Goal: Task Accomplishment & Management: Manage account settings

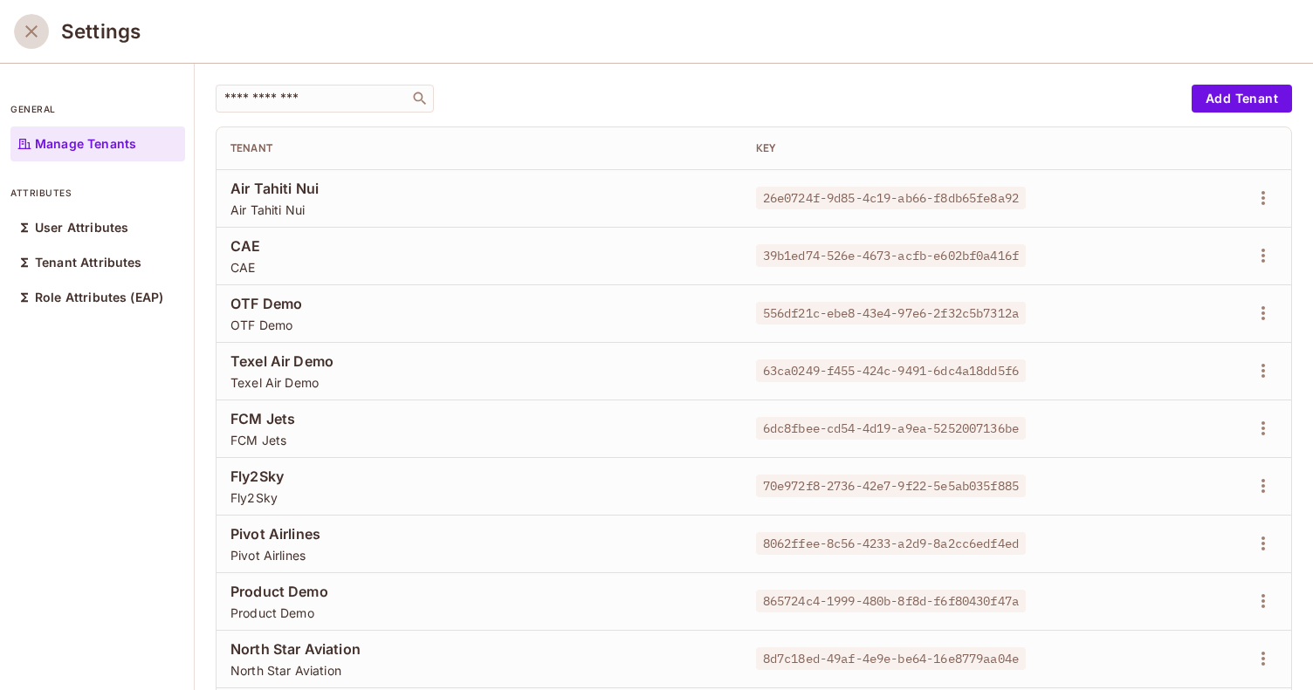
click at [37, 30] on icon "close" at bounding box center [31, 31] width 21 height 21
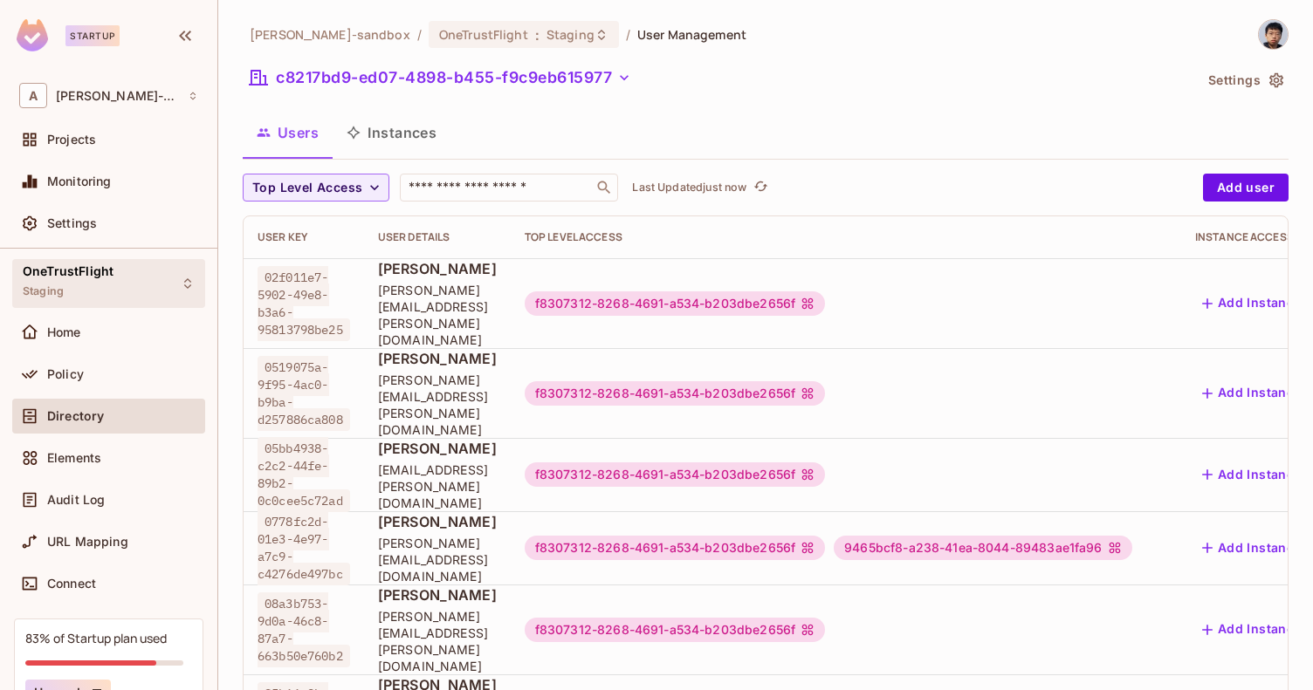
click at [105, 291] on div "OneTrustFlight Staging" at bounding box center [68, 283] width 91 height 38
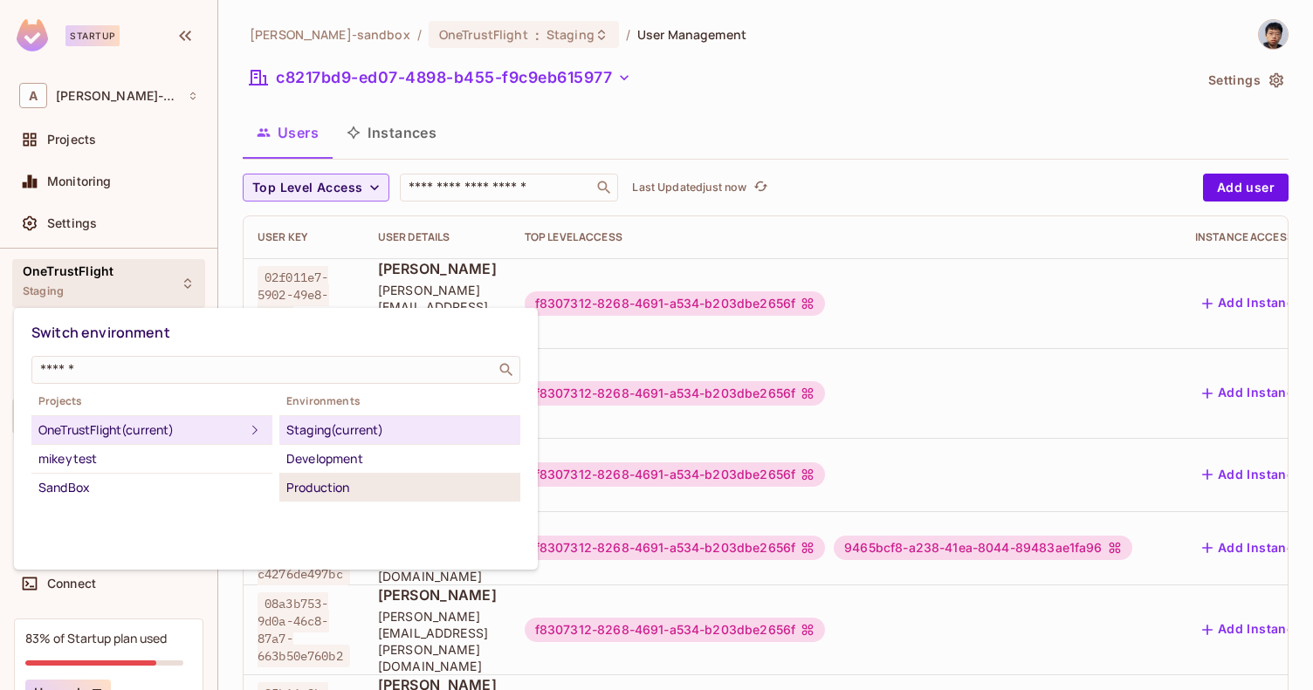
click at [345, 491] on div "Production" at bounding box center [399, 487] width 227 height 21
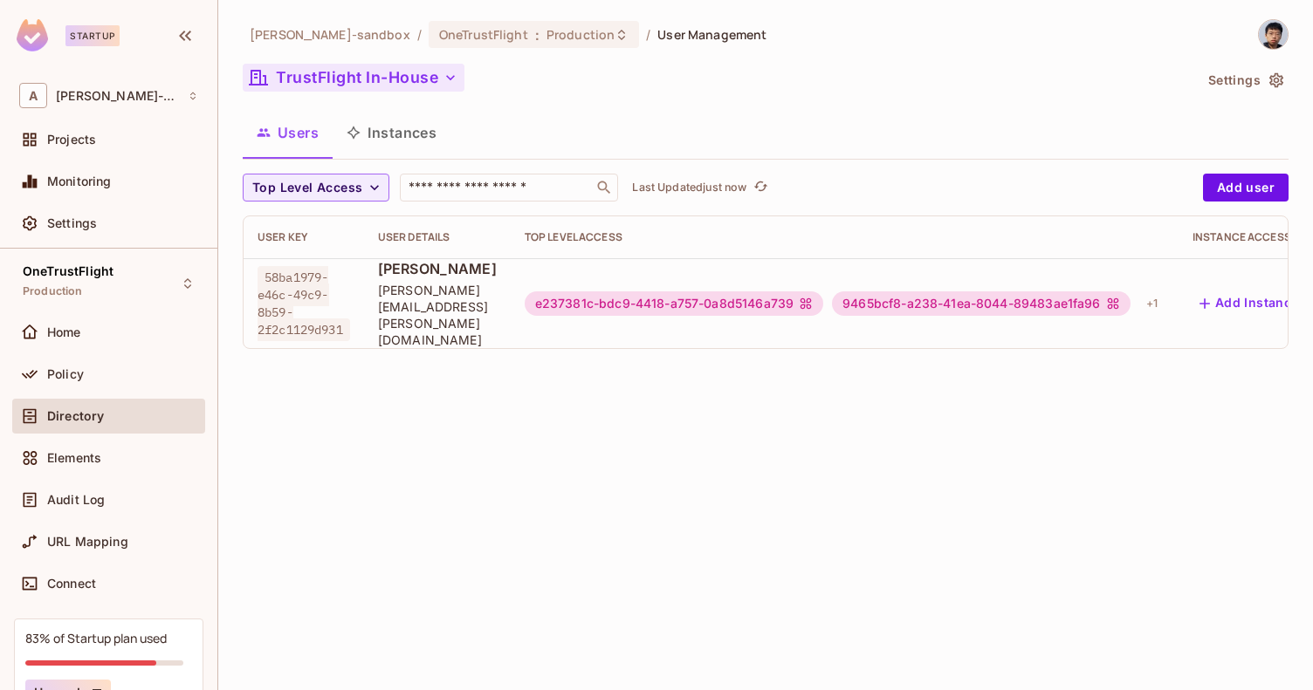
click at [438, 81] on button "TrustFlight In-House" at bounding box center [354, 78] width 222 height 28
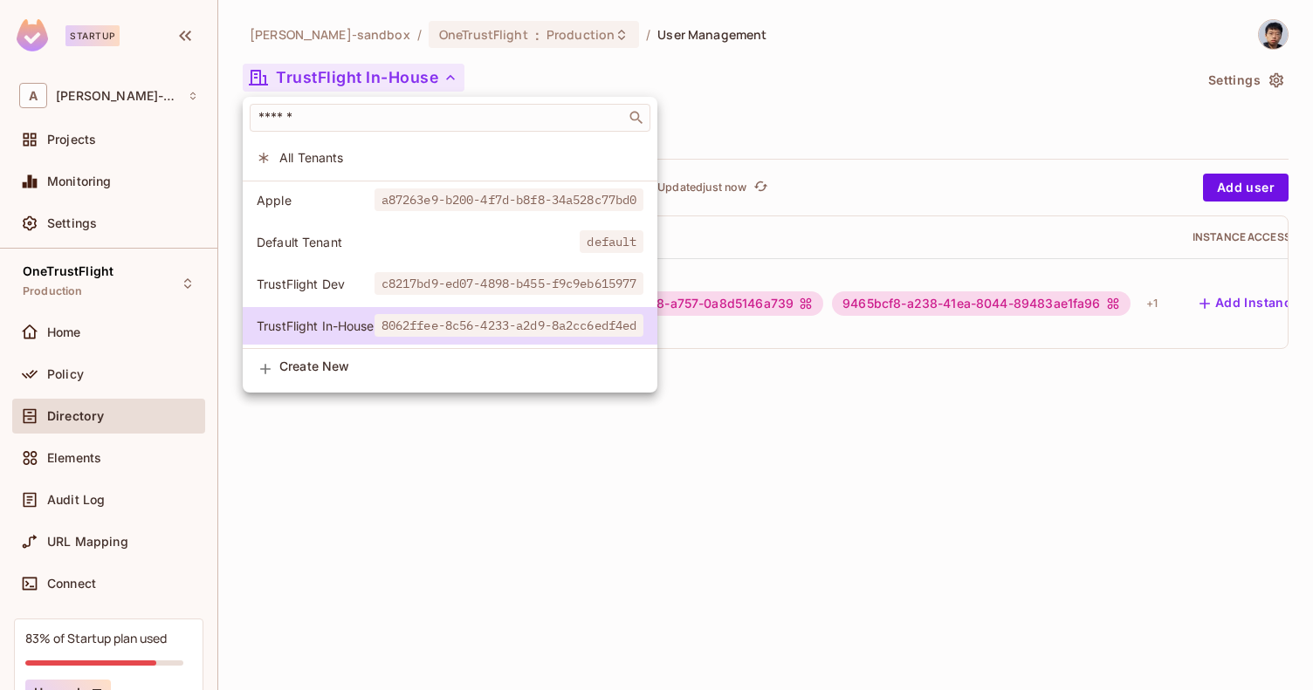
click at [394, 208] on span "a87263e9-b200-4f7d-b8f8-34a528c77bd0" at bounding box center [509, 200] width 270 height 23
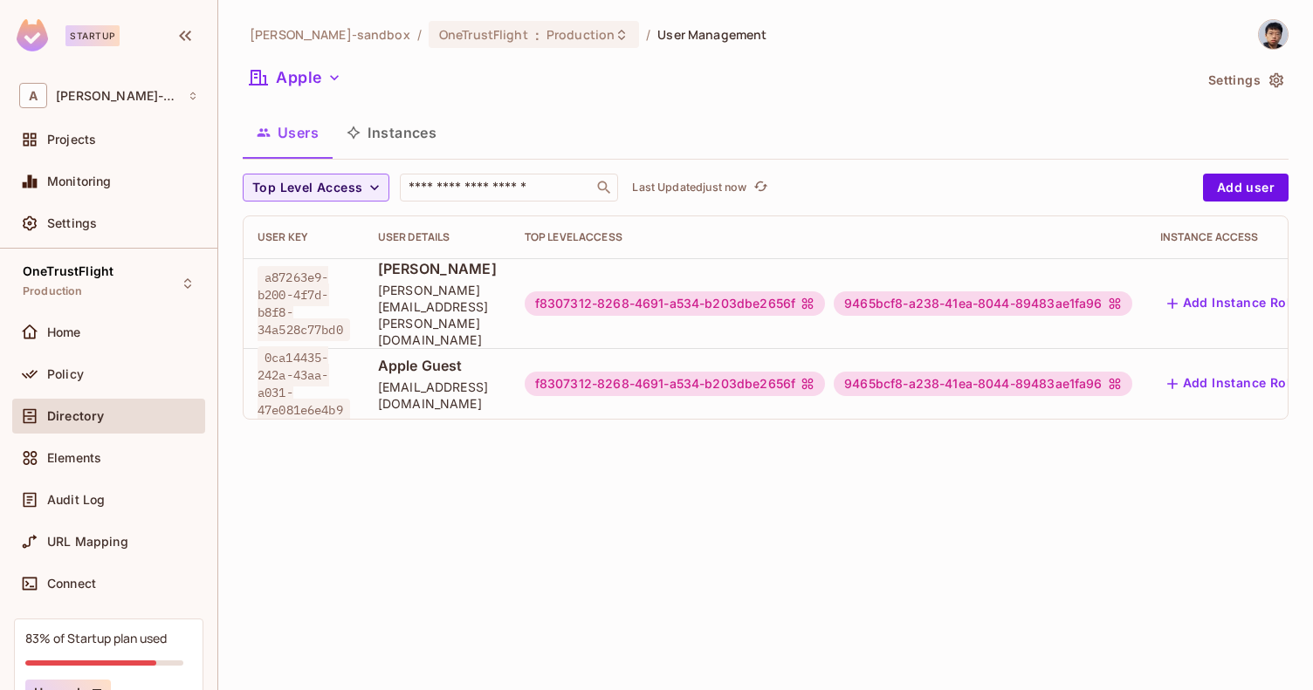
scroll to position [0, 202]
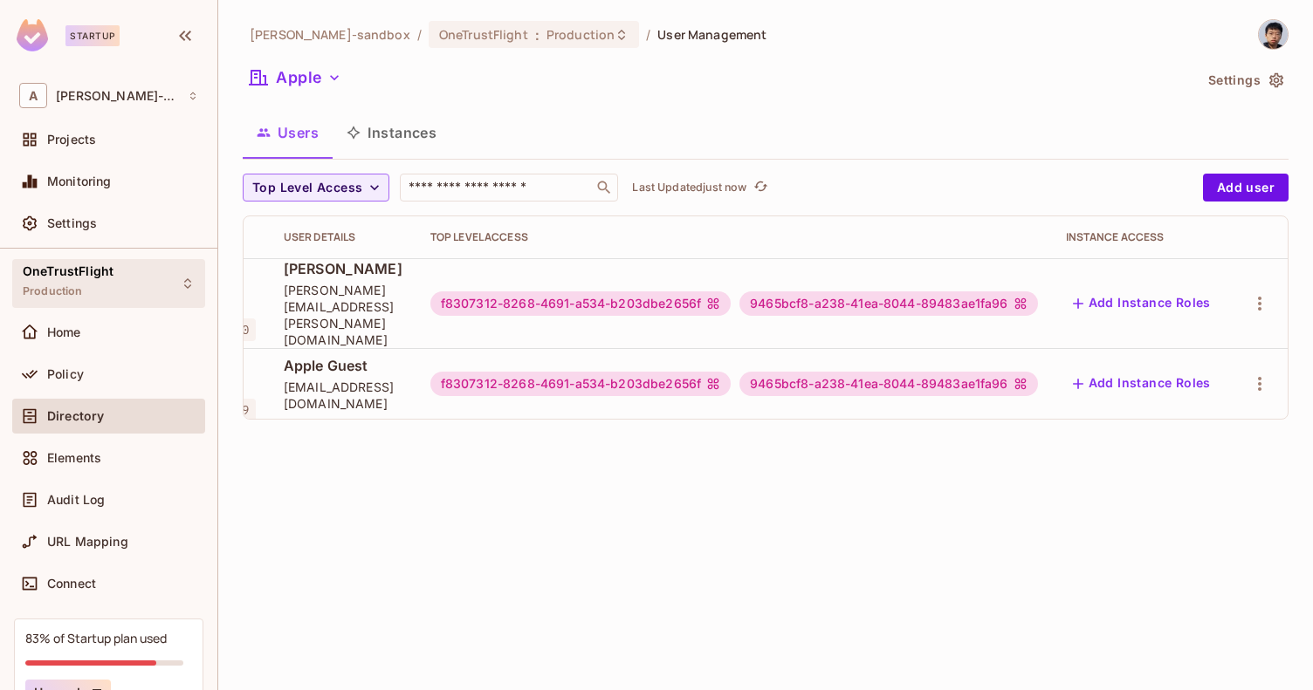
click at [106, 283] on div "OneTrustFlight Production" at bounding box center [68, 283] width 91 height 38
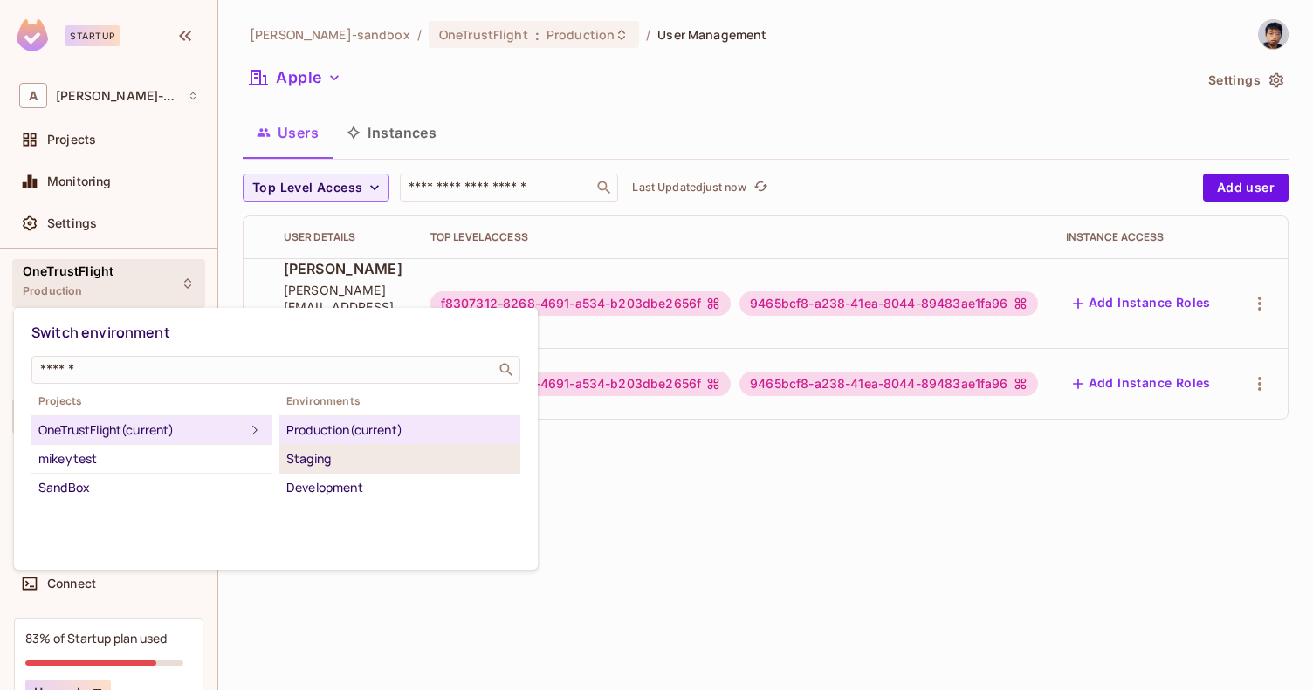
click at [331, 457] on div "Staging" at bounding box center [399, 459] width 227 height 21
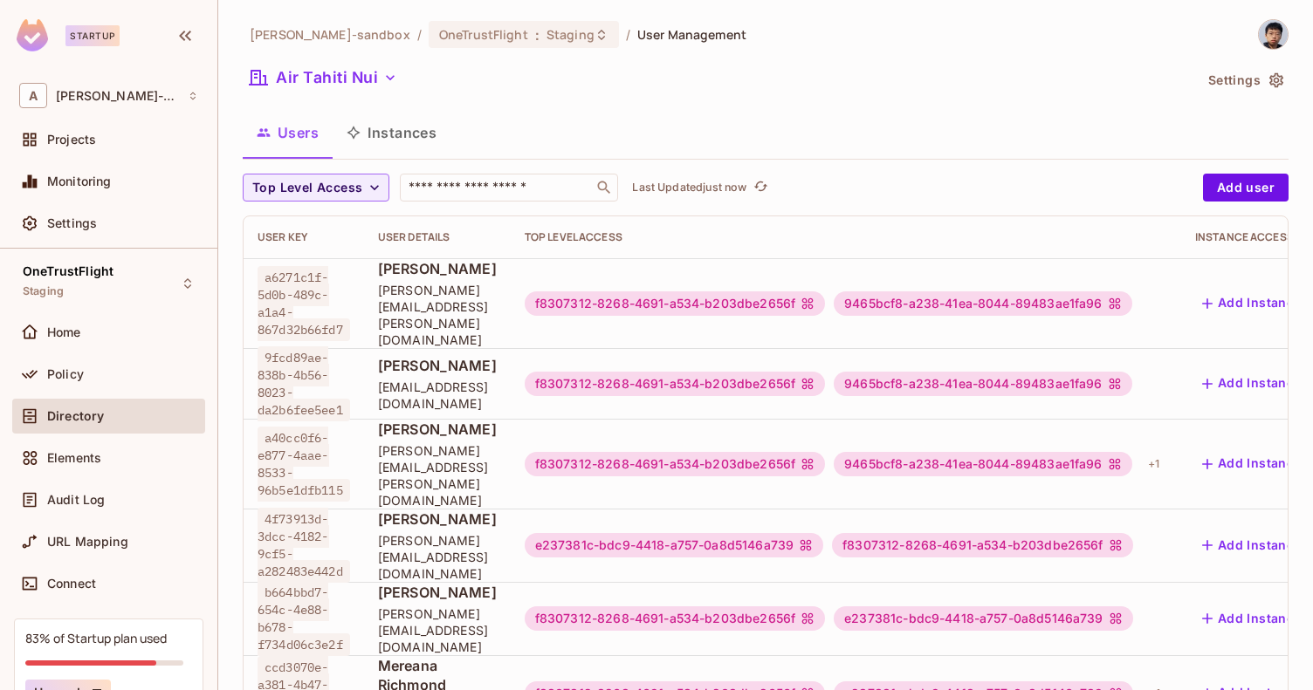
scroll to position [0, 239]
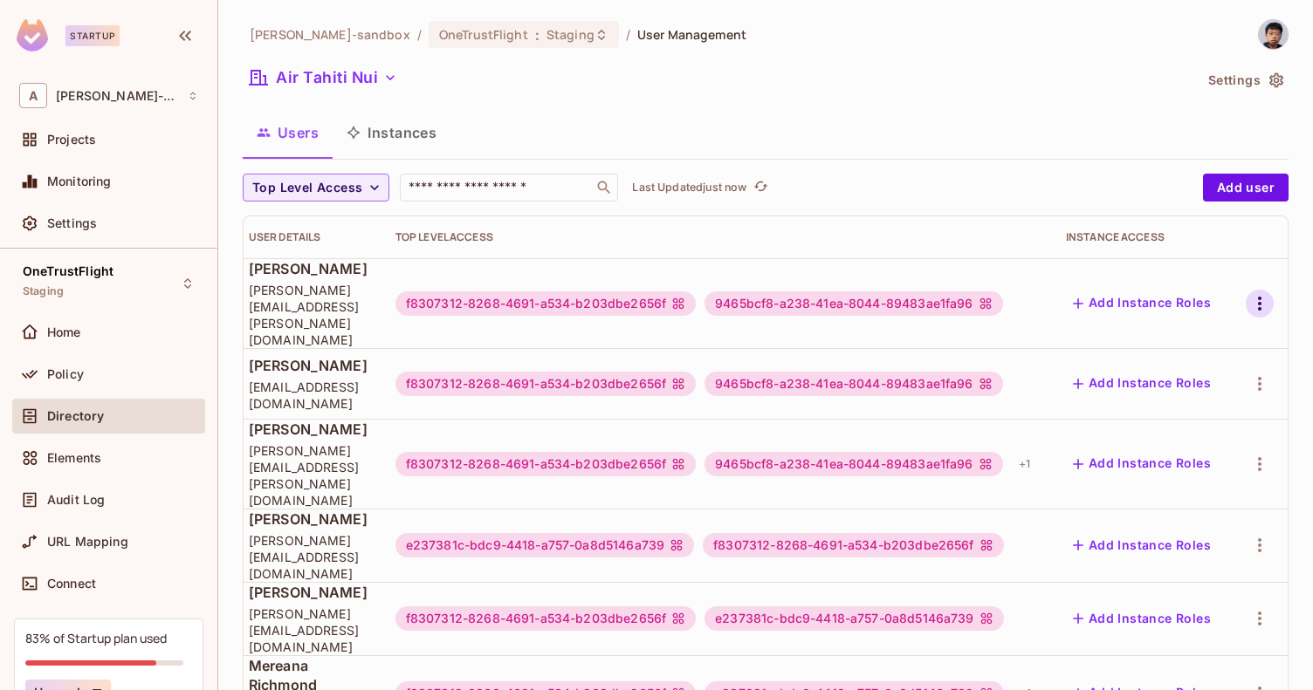
click at [1249, 297] on icon "button" at bounding box center [1259, 303] width 21 height 21
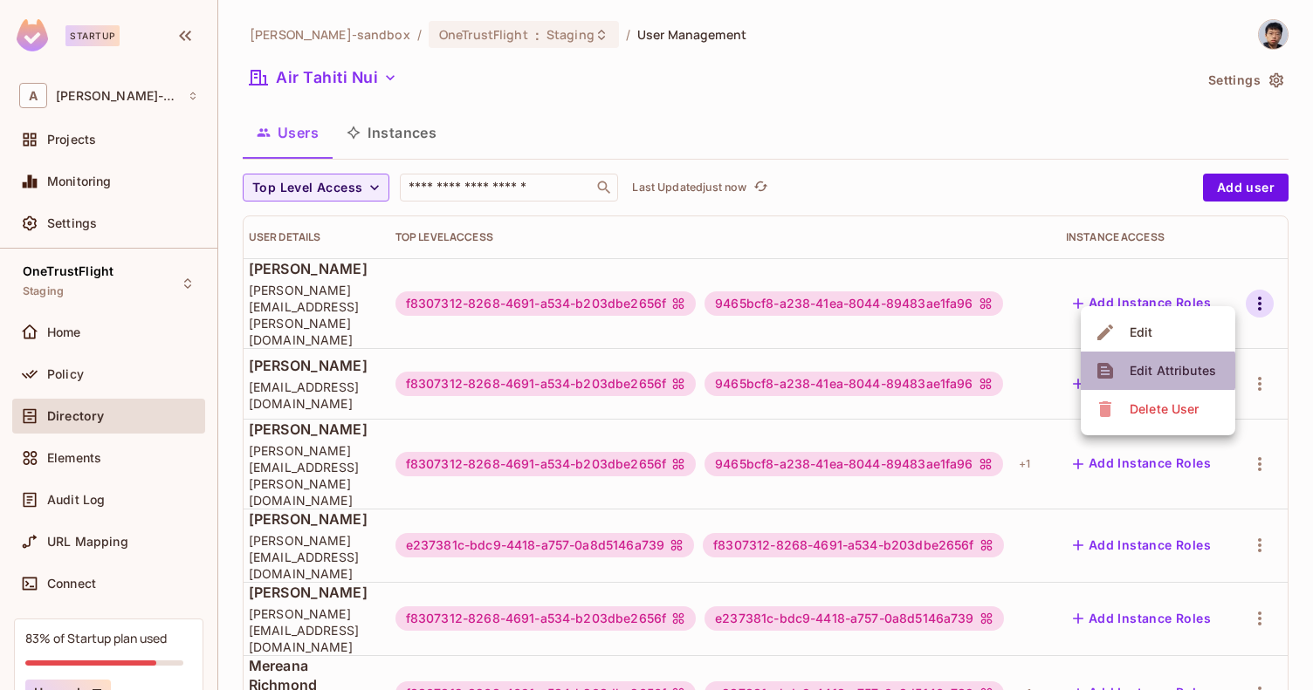
click at [1156, 371] on div "Edit Attributes" at bounding box center [1172, 370] width 86 height 17
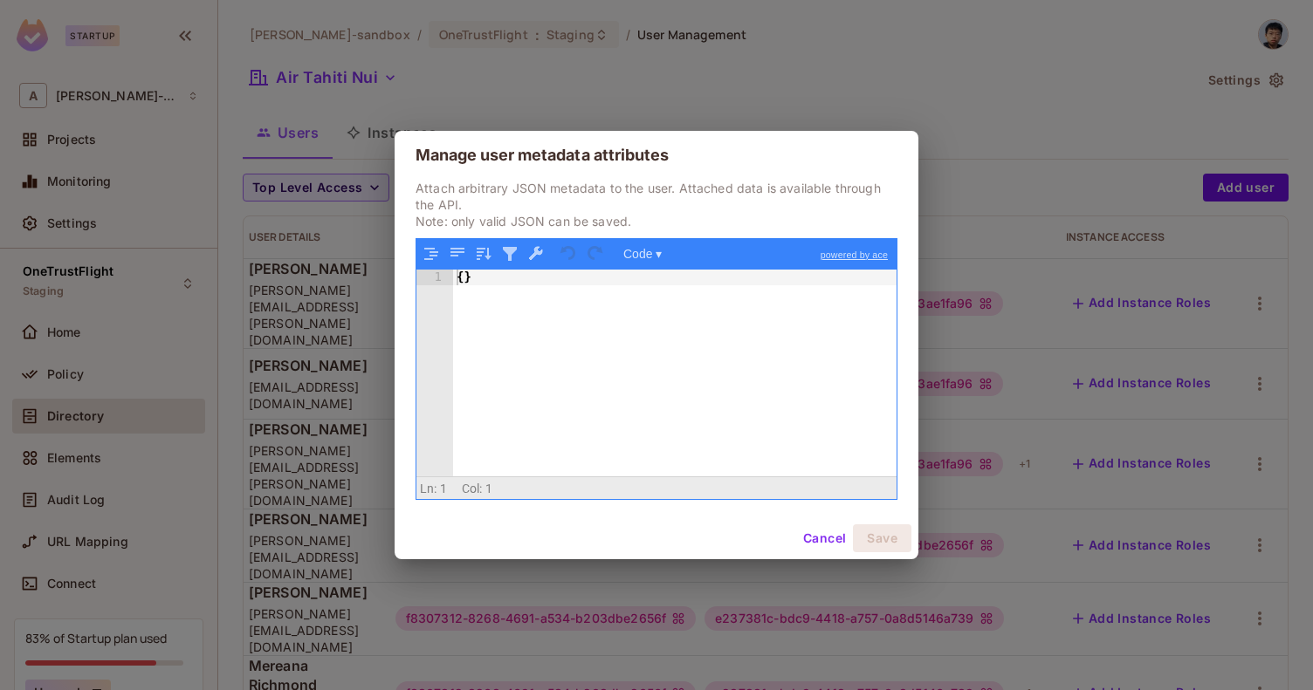
click at [820, 532] on button "Cancel" at bounding box center [824, 539] width 57 height 28
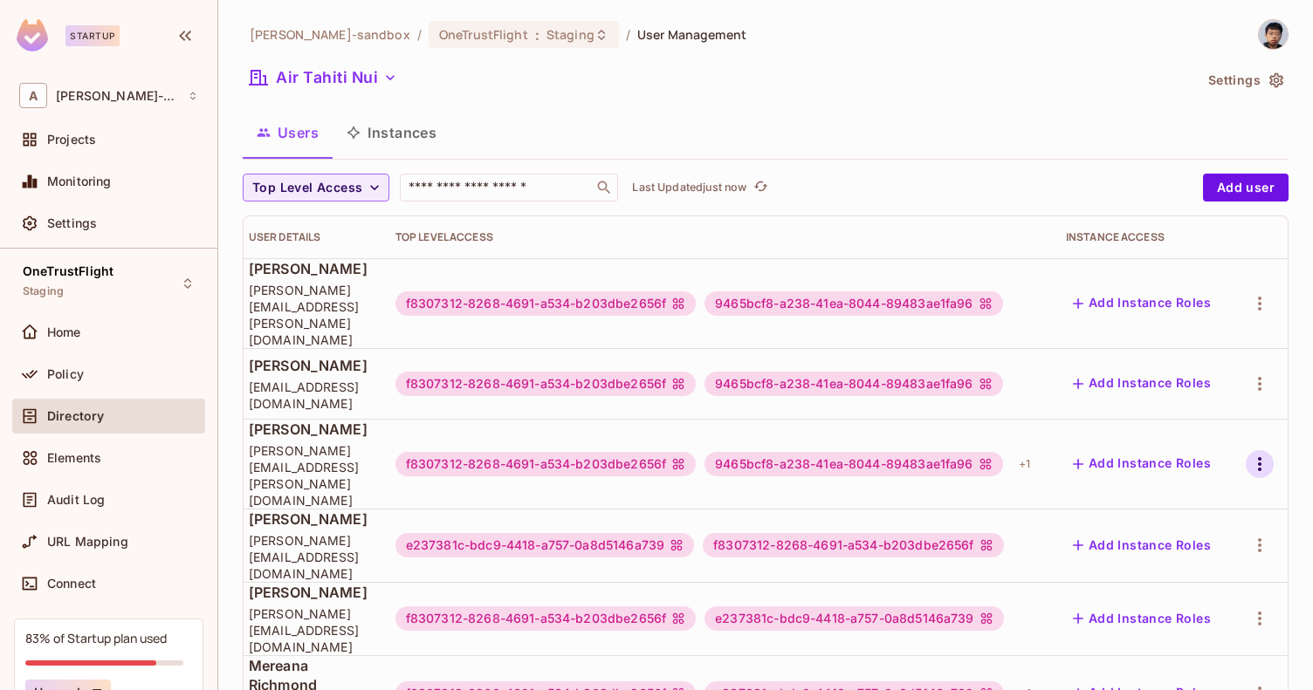
click at [1249, 454] on icon "button" at bounding box center [1259, 464] width 21 height 21
click at [1148, 502] on div "Edit Attributes" at bounding box center [1172, 505] width 86 height 17
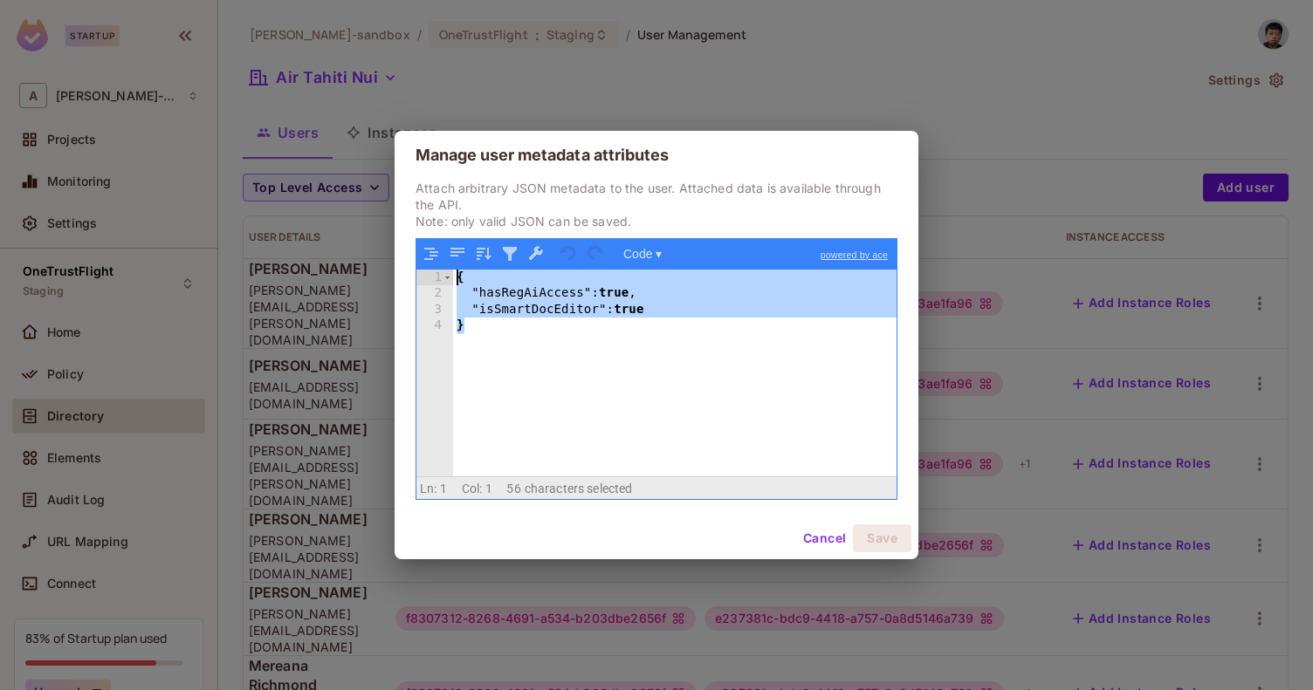
drag, startPoint x: 496, startPoint y: 321, endPoint x: 281, endPoint y: 209, distance: 242.0
click at [281, 209] on div "Manage user metadata attributes Attach arbitrary JSON metadata to the user. Att…" at bounding box center [656, 345] width 1313 height 690
click at [809, 533] on button "Cancel" at bounding box center [824, 539] width 57 height 28
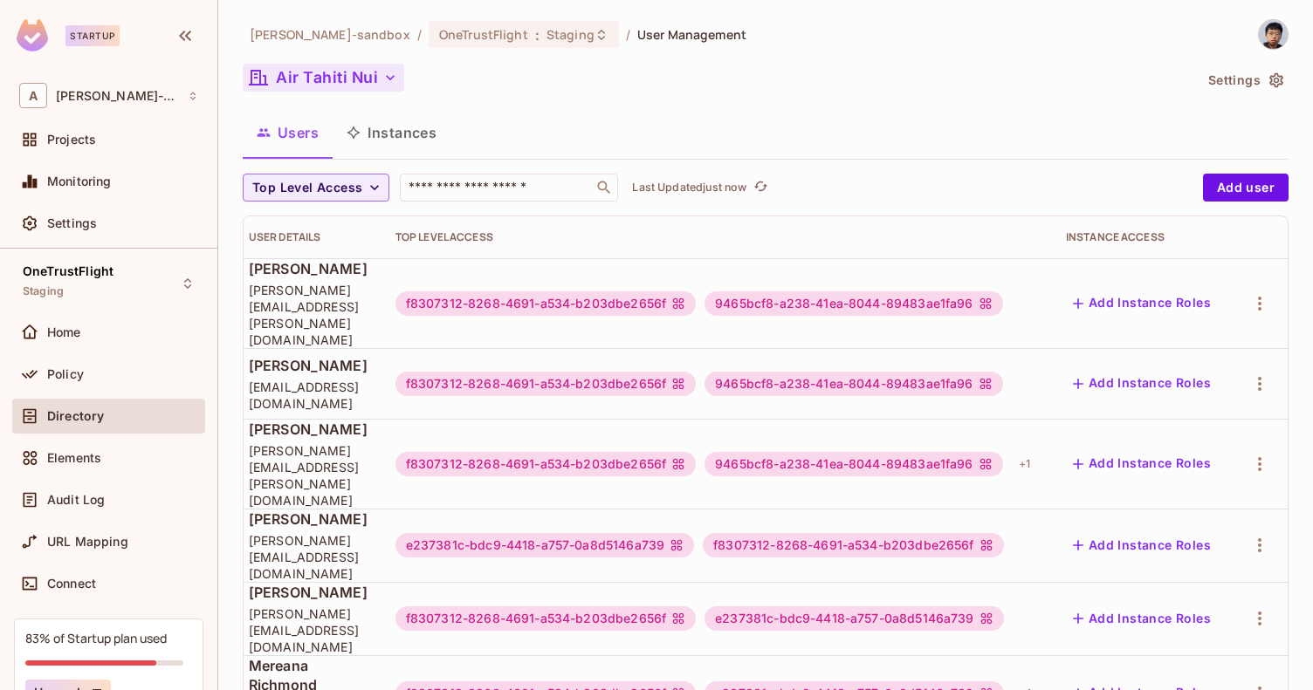
click at [386, 65] on button "Air Tahiti Nui" at bounding box center [323, 78] width 161 height 28
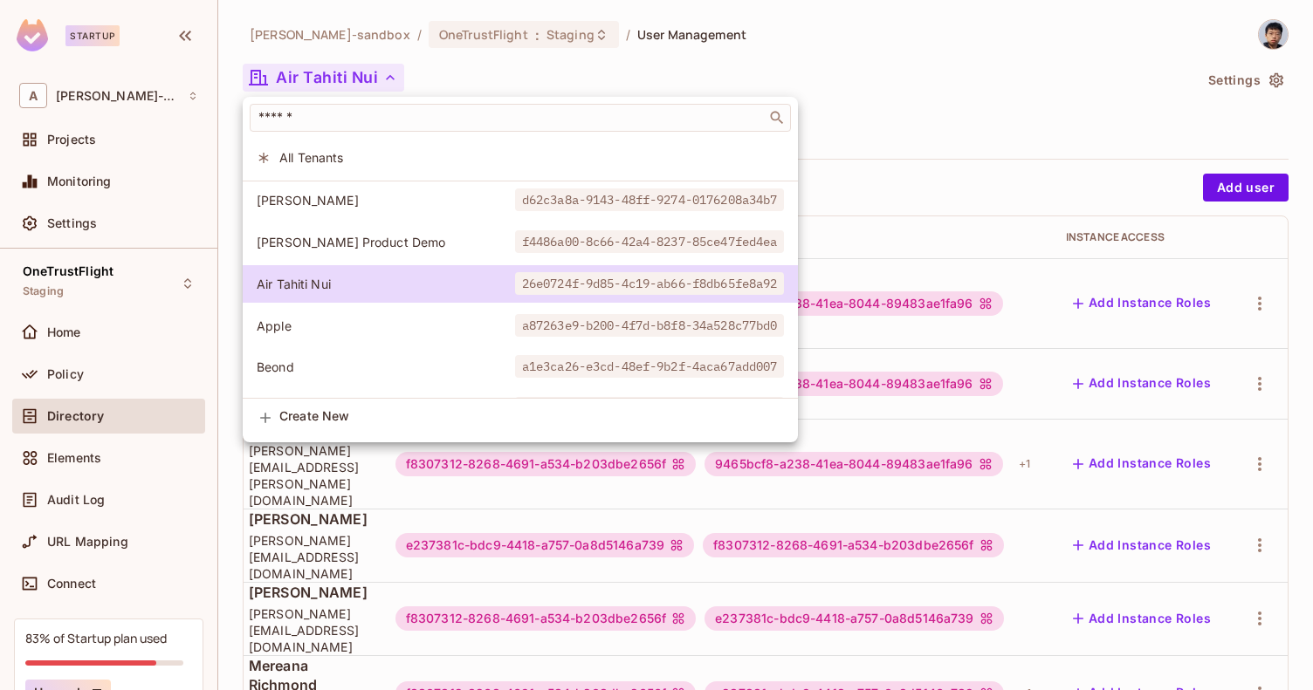
click at [117, 288] on div at bounding box center [656, 345] width 1313 height 690
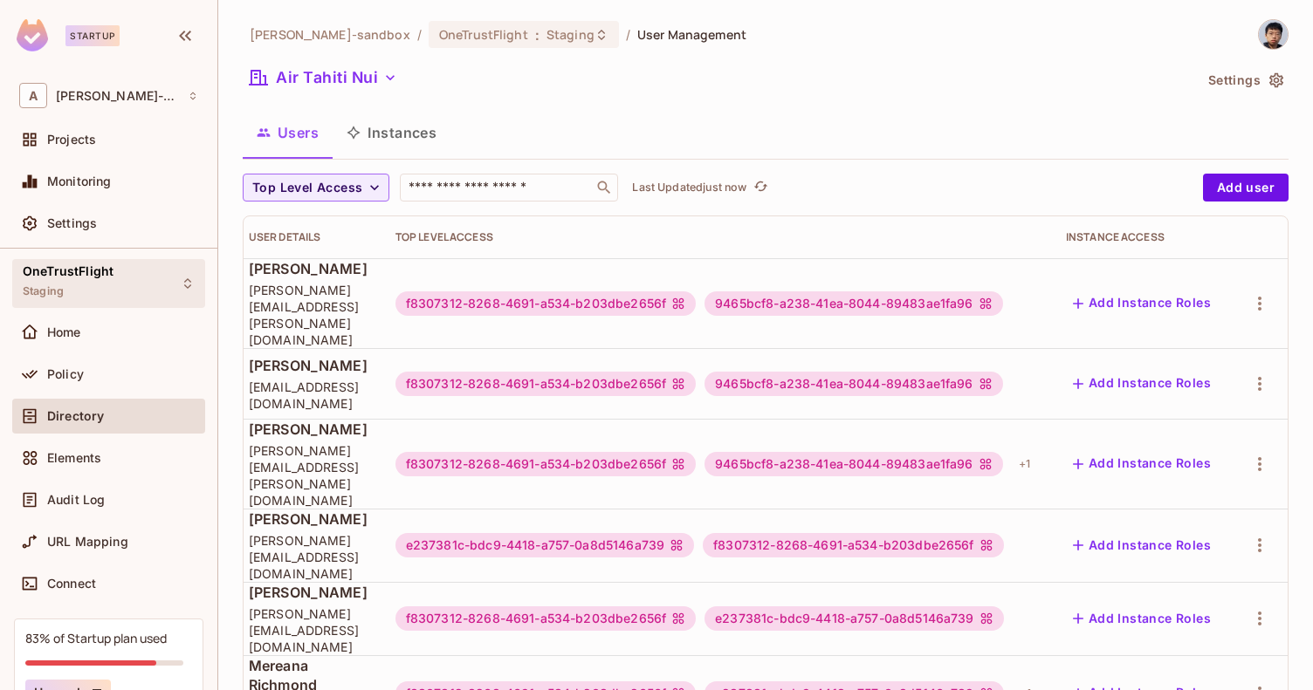
click at [78, 277] on span "OneTrustFlight" at bounding box center [68, 271] width 91 height 14
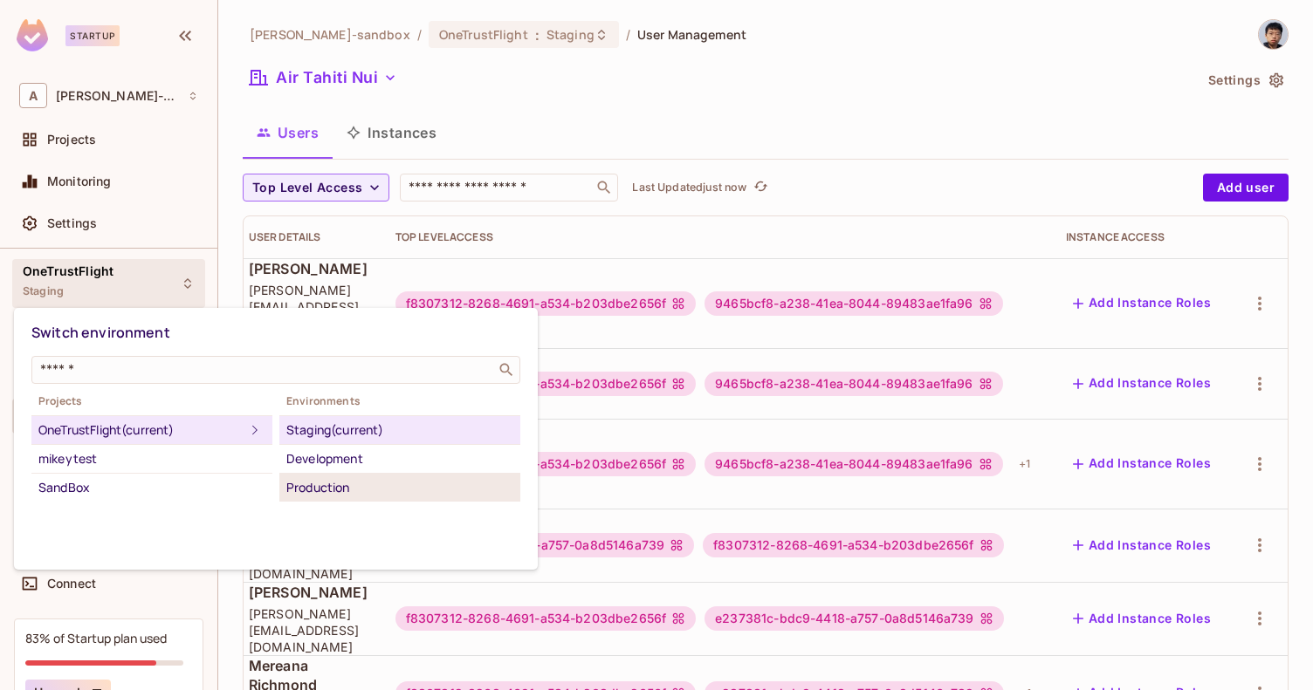
click at [384, 488] on div "Production" at bounding box center [399, 487] width 227 height 21
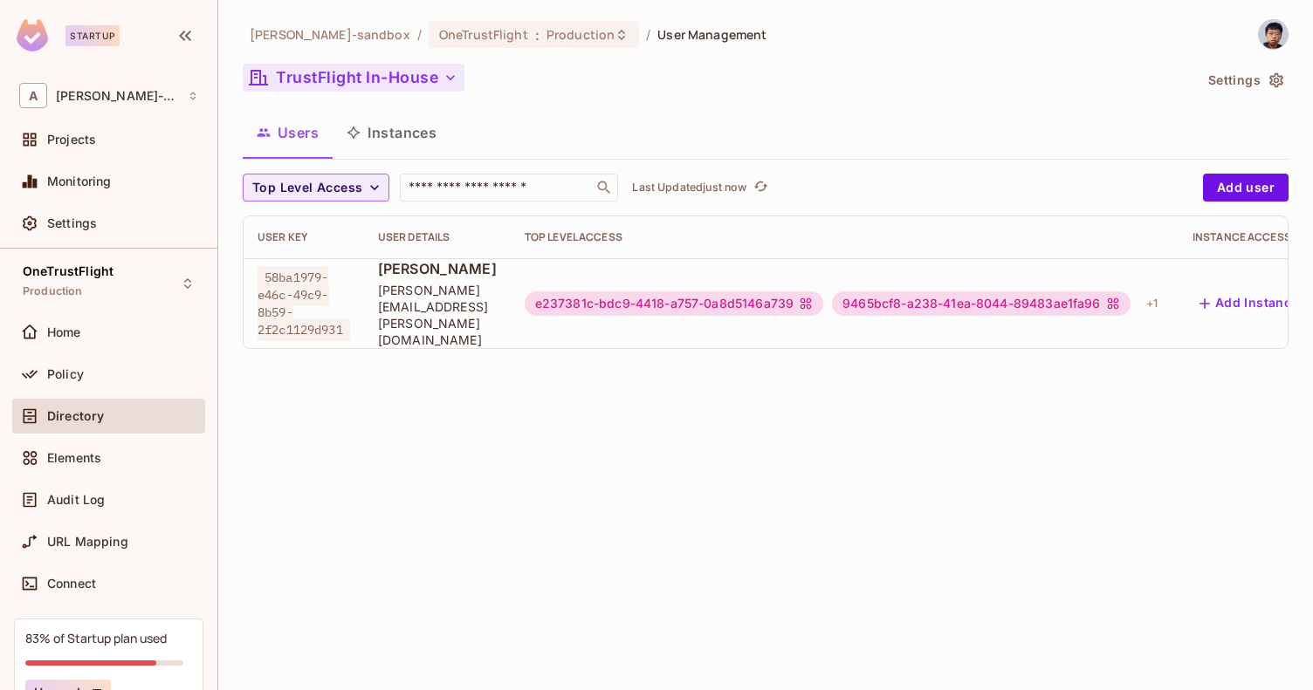
click at [391, 75] on button "TrustFlight In-House" at bounding box center [354, 78] width 222 height 28
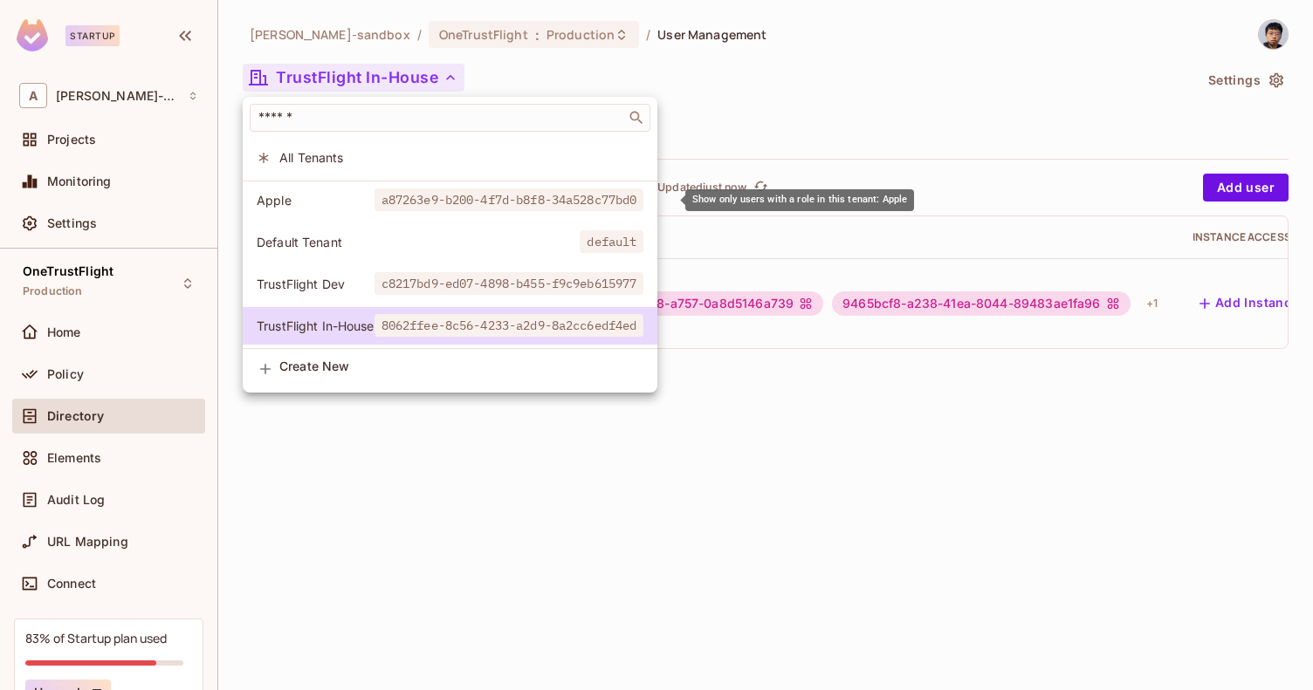
click at [371, 203] on span "Apple" at bounding box center [316, 200] width 118 height 17
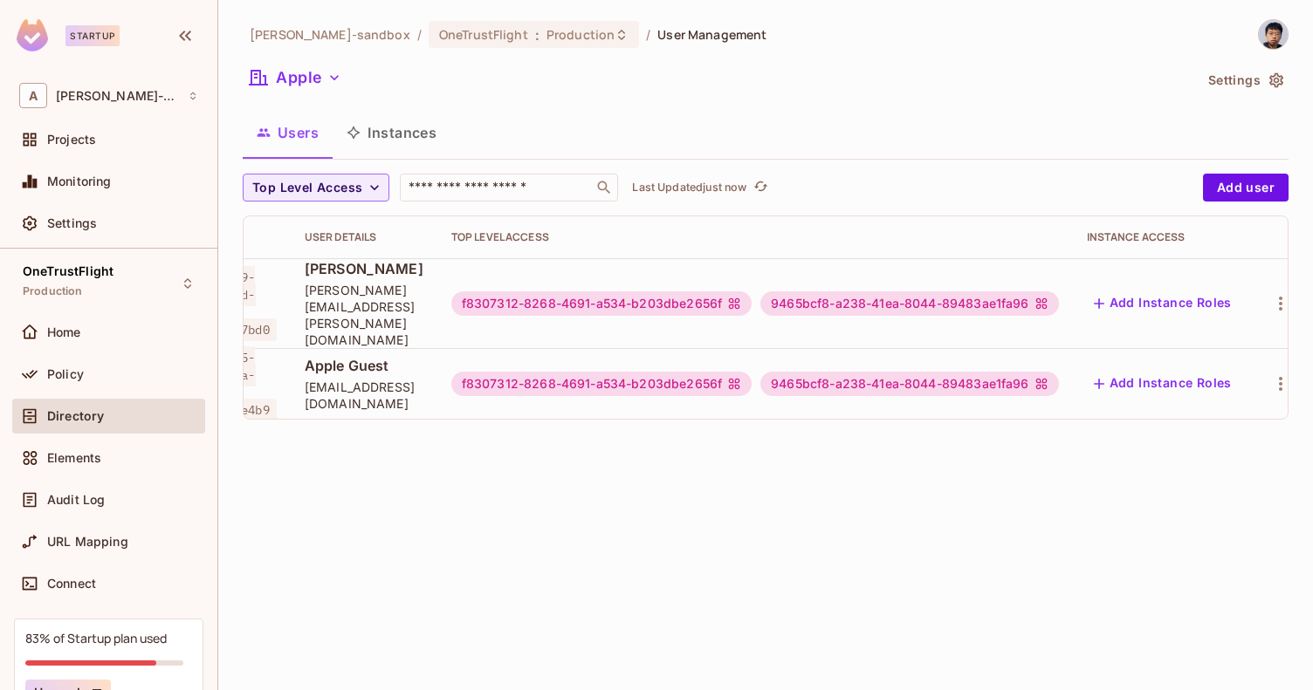
scroll to position [0, 202]
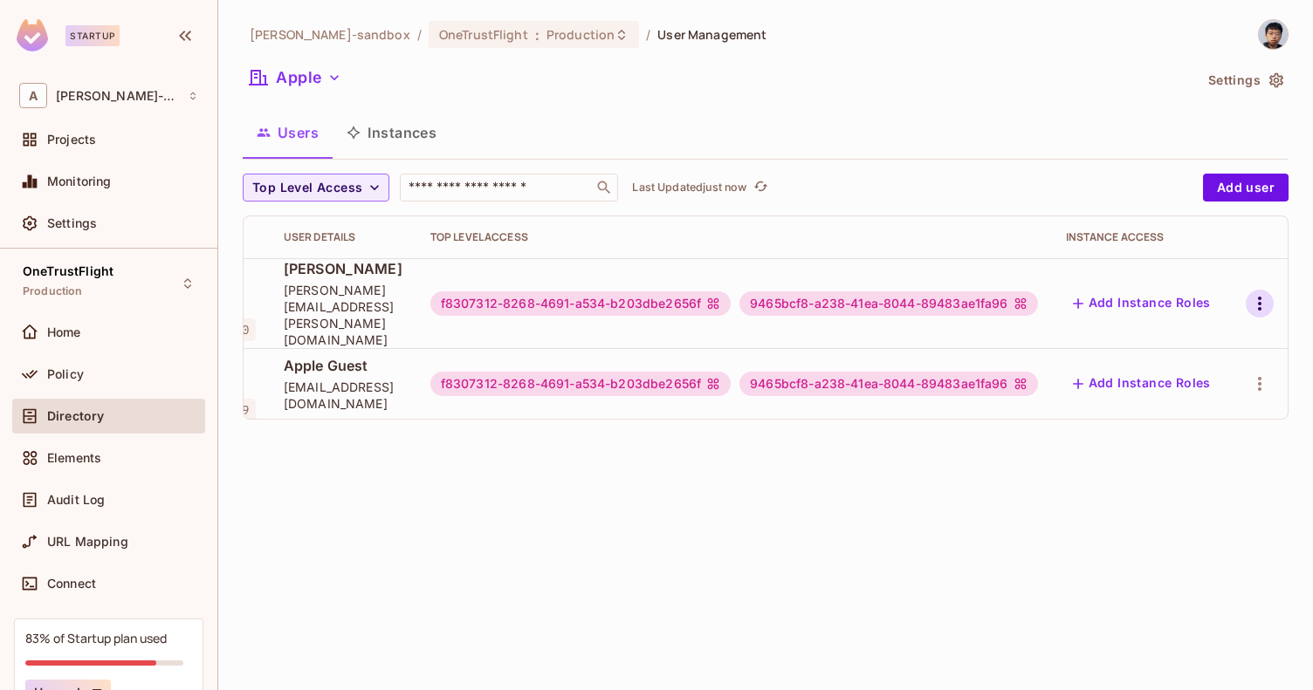
click at [1249, 293] on icon "button" at bounding box center [1259, 303] width 21 height 21
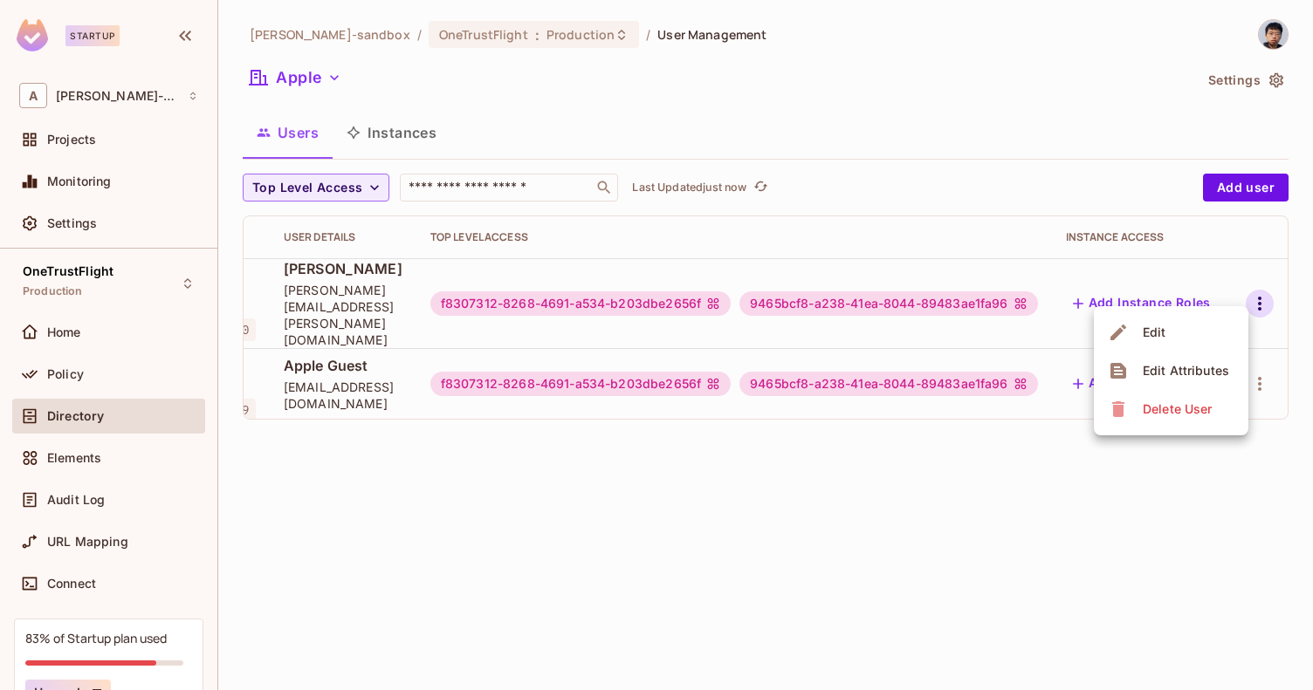
click at [917, 473] on div at bounding box center [656, 345] width 1313 height 690
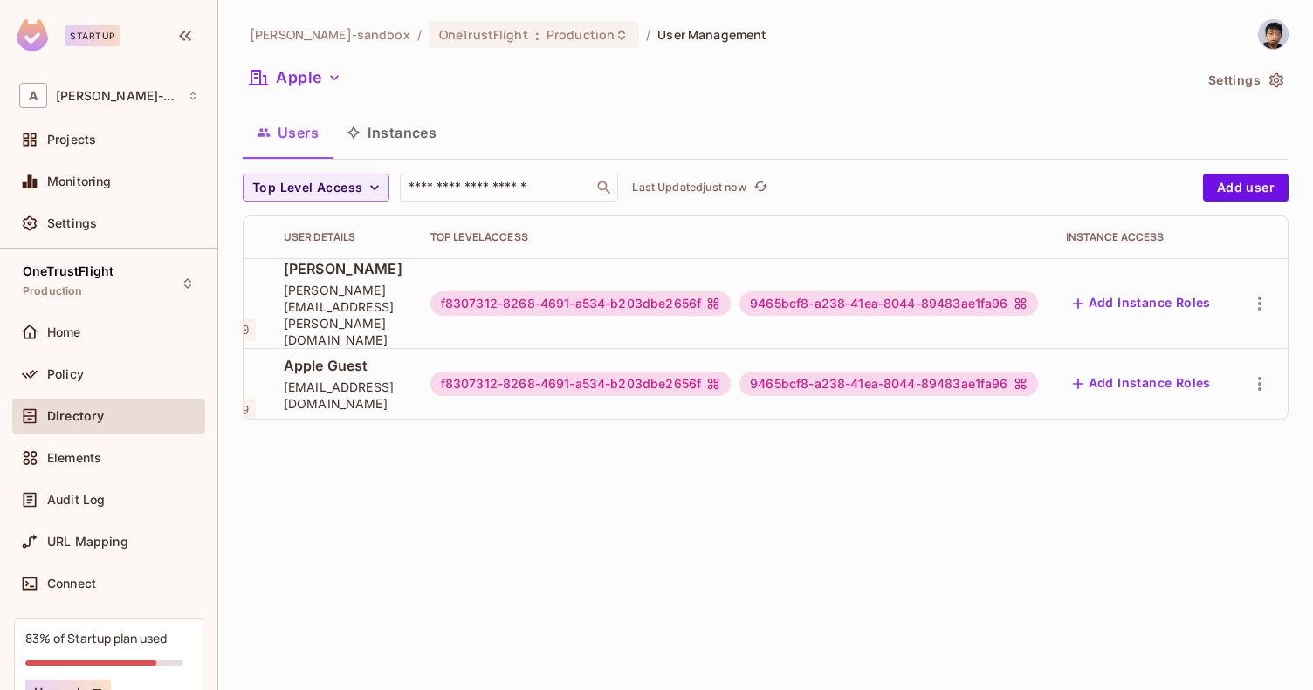
scroll to position [0, 0]
